Goal: Task Accomplishment & Management: Complete application form

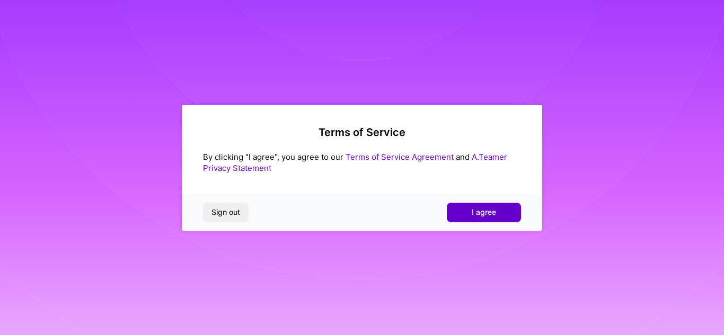
click at [479, 216] on span "I agree" at bounding box center [484, 212] width 24 height 11
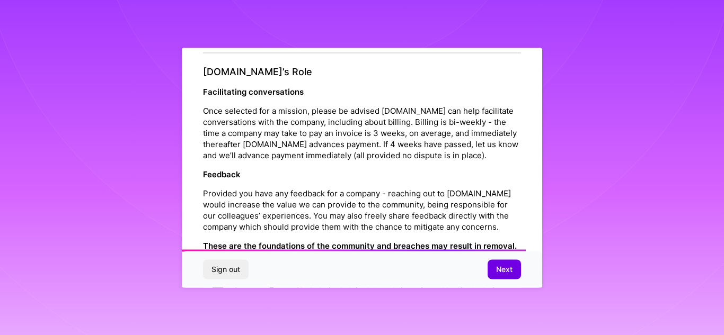
scroll to position [1262, 0]
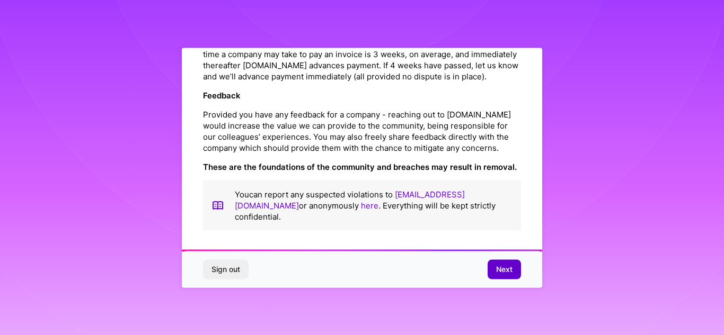
click at [510, 274] on span "Next" at bounding box center [504, 269] width 16 height 11
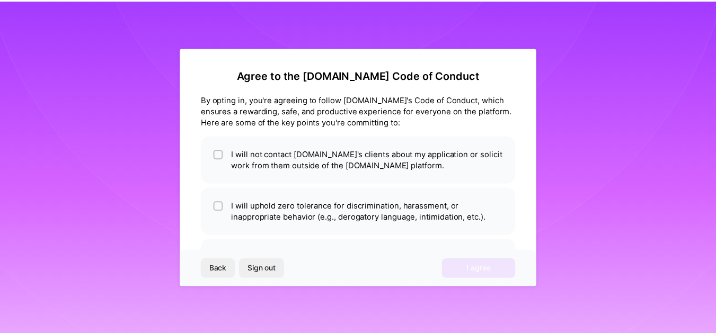
scroll to position [46, 0]
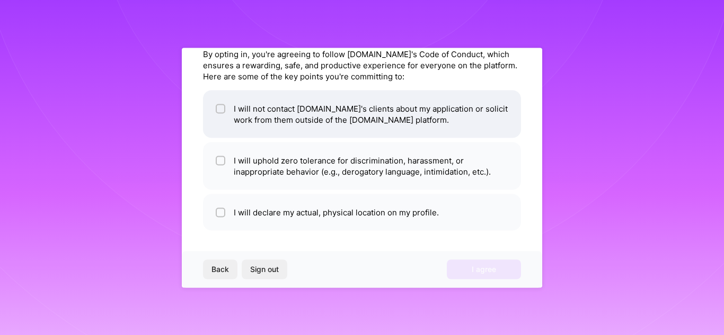
click at [223, 111] on input "checkbox" at bounding box center [221, 108] width 7 height 7
checkbox input "true"
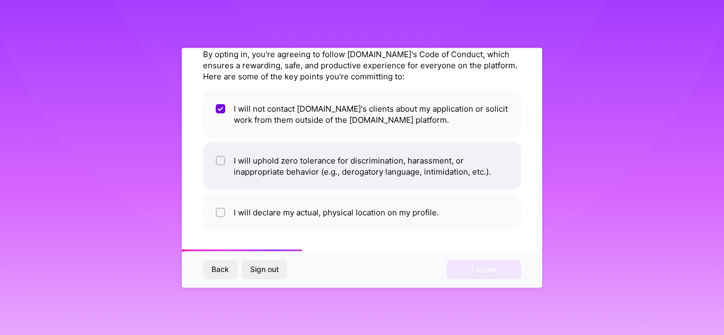
click at [223, 158] on input "checkbox" at bounding box center [221, 160] width 7 height 7
checkbox input "true"
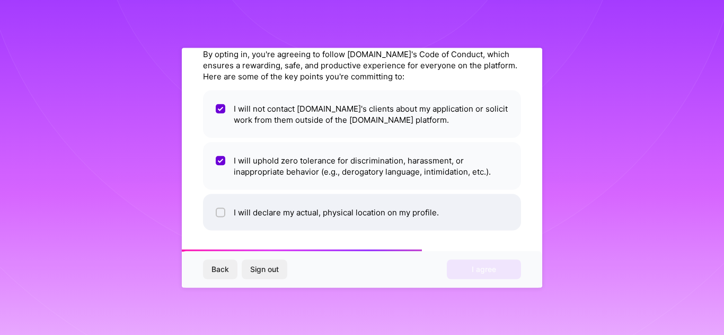
click at [221, 205] on li "I will declare my actual, physical location on my profile." at bounding box center [362, 212] width 318 height 37
checkbox input "true"
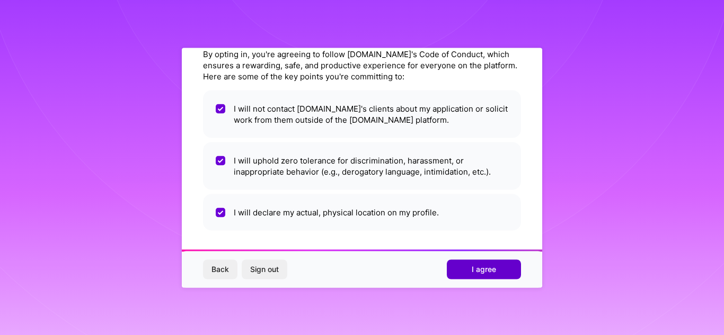
click at [474, 278] on button "I agree" at bounding box center [484, 269] width 74 height 19
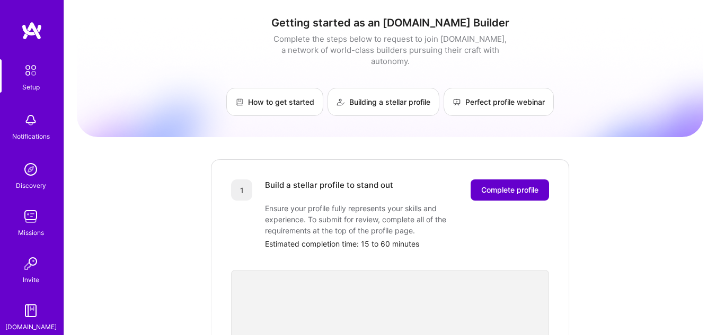
click at [522, 185] on span "Complete profile" at bounding box center [509, 190] width 57 height 11
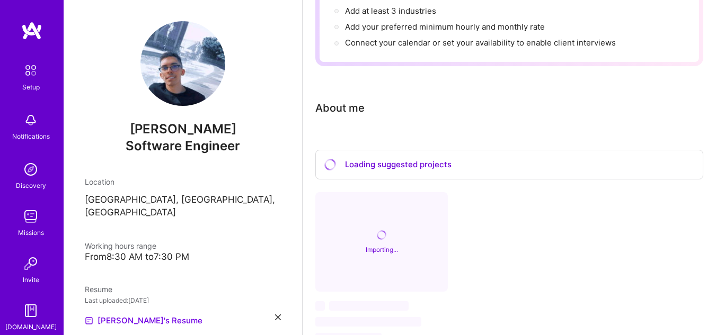
scroll to position [274, 0]
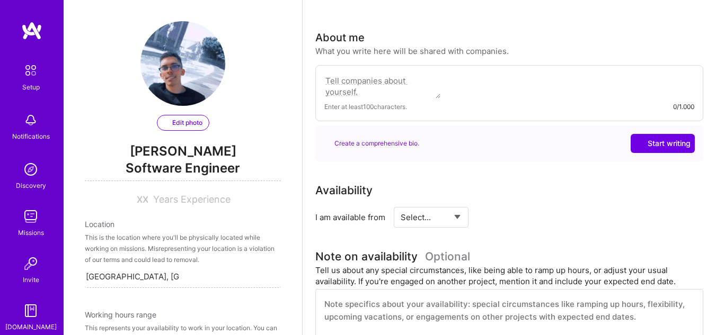
select select "US"
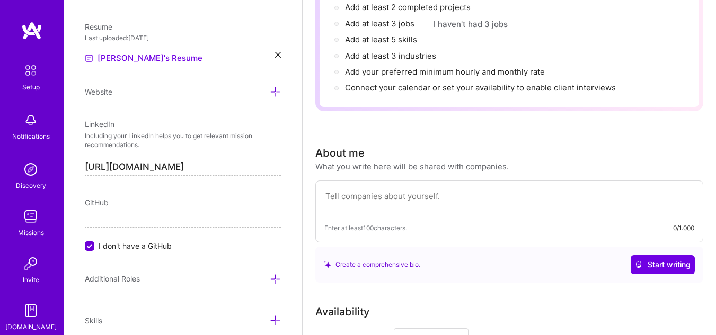
scroll to position [212, 0]
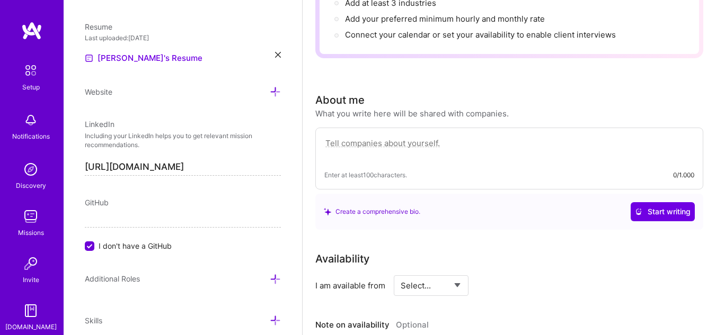
click at [423, 149] on textarea at bounding box center [509, 149] width 370 height 24
click at [449, 146] on textarea at bounding box center [509, 149] width 370 height 24
click at [385, 138] on textarea at bounding box center [509, 149] width 370 height 24
paste textarea "a"
click at [457, 154] on textarea at bounding box center [509, 149] width 370 height 24
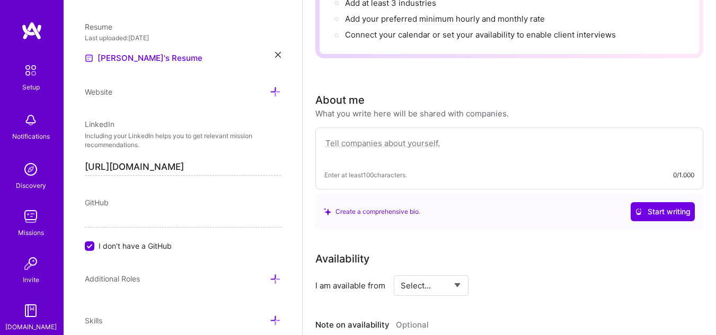
type textarea "a"
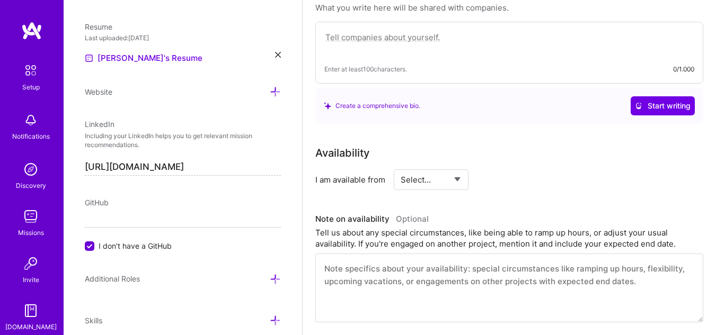
scroll to position [371, 0]
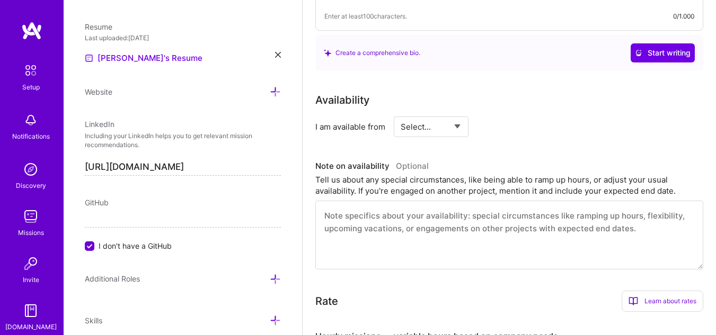
click at [456, 131] on select "Select... Right Now Future Date Not Available" at bounding box center [431, 126] width 61 height 27
select select "Right Now"
click at [401, 113] on select "Select... Right Now Future Date Not Available" at bounding box center [431, 126] width 61 height 27
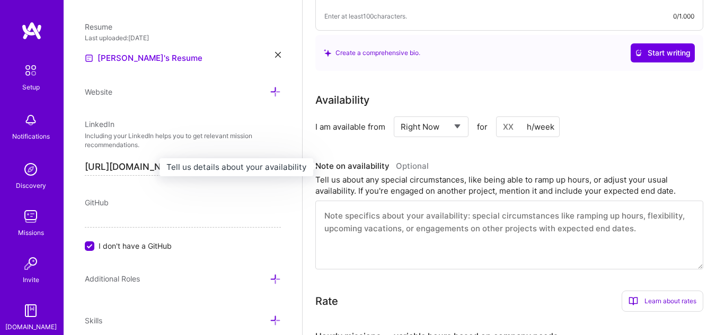
scroll to position [477, 0]
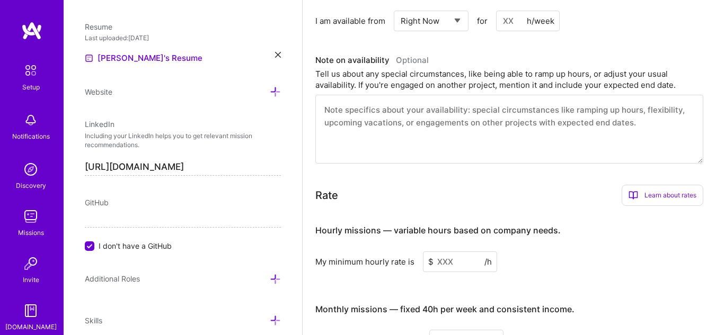
click at [443, 136] on textarea at bounding box center [509, 129] width 388 height 69
